Goal: Transaction & Acquisition: Book appointment/travel/reservation

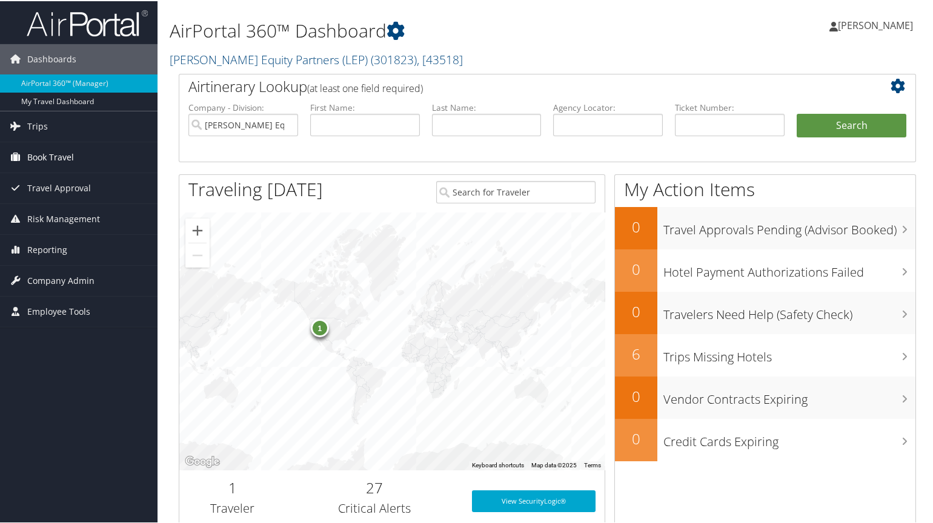
click at [53, 153] on span "Book Travel" at bounding box center [50, 156] width 47 height 30
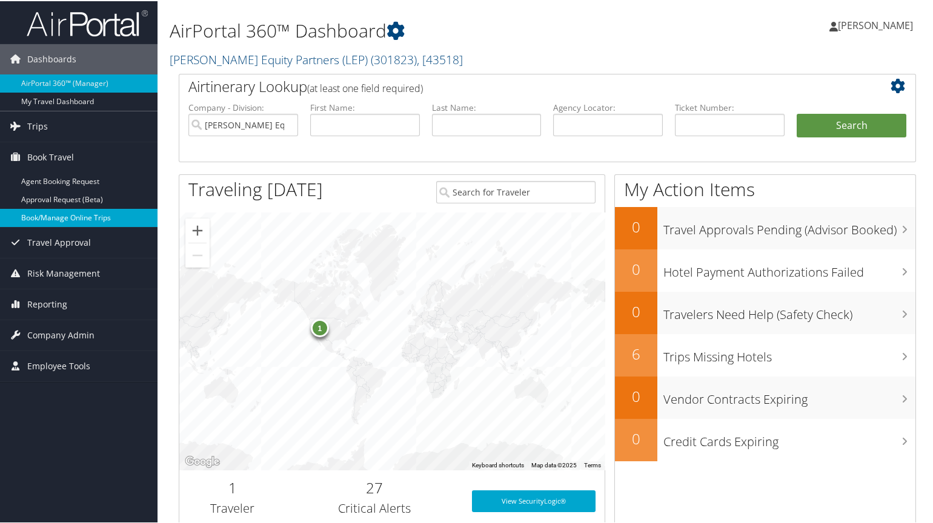
click at [61, 218] on link "Book/Manage Online Trips" at bounding box center [78, 217] width 157 height 18
